Goal: Navigation & Orientation: Go to known website

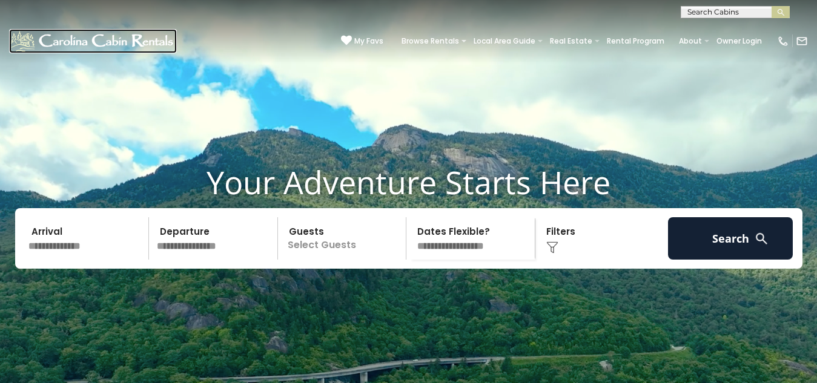
click at [12, 29] on img at bounding box center [93, 41] width 168 height 24
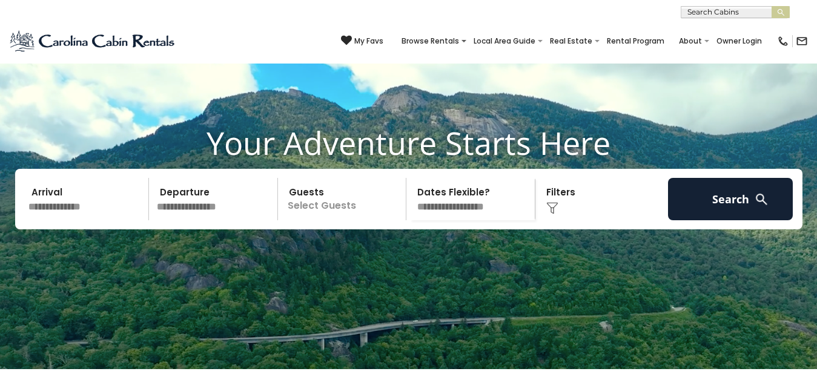
scroll to position [59, 0]
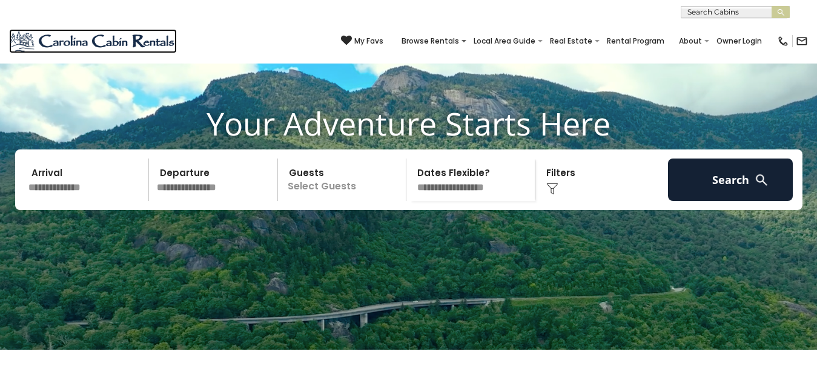
click at [59, 29] on img at bounding box center [93, 41] width 168 height 24
